Goal: Find contact information: Find contact information

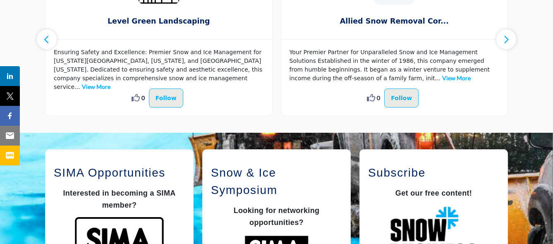
scroll to position [705, 0]
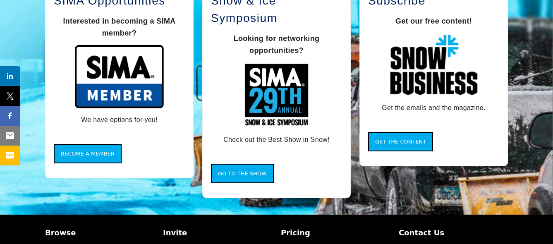
click at [420, 230] on p "Contact Us" at bounding box center [453, 232] width 109 height 11
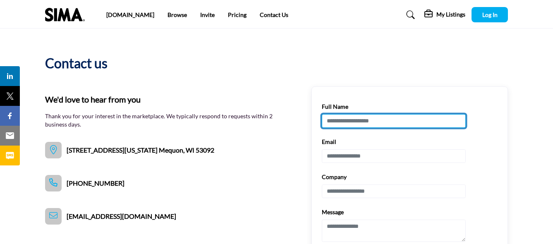
click at [335, 120] on input "Full Name" at bounding box center [394, 121] width 144 height 14
type input "**********"
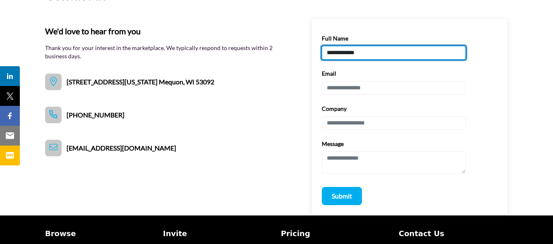
scroll to position [83, 0]
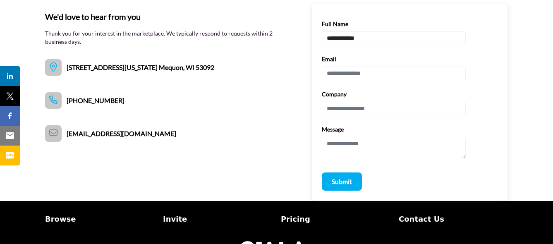
click at [55, 132] on icon at bounding box center [53, 133] width 8 height 8
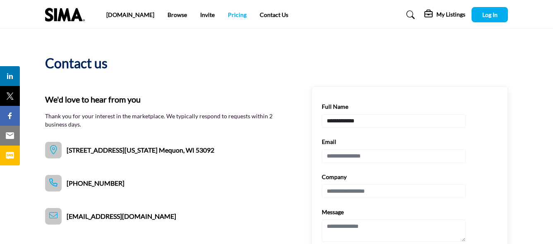
click at [228, 14] on link "Pricing" at bounding box center [237, 14] width 19 height 7
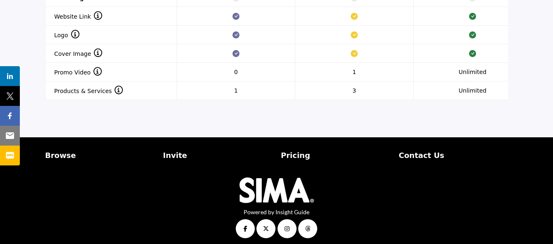
scroll to position [879, 0]
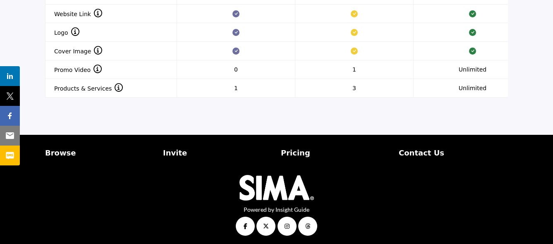
click at [409, 147] on p "Contact Us" at bounding box center [453, 152] width 109 height 11
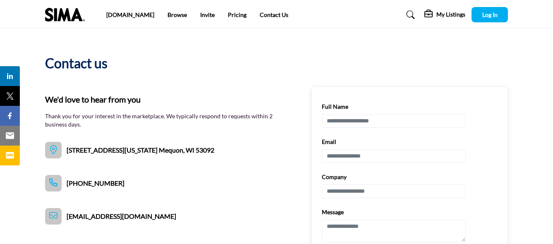
click at [443, 13] on h5 "My Listings" at bounding box center [450, 14] width 29 height 7
click at [439, 59] on b "My Listings" at bounding box center [451, 59] width 40 height 10
click at [113, 15] on link "[DOMAIN_NAME]" at bounding box center [130, 14] width 48 height 7
